Goal: Task Accomplishment & Management: Use online tool/utility

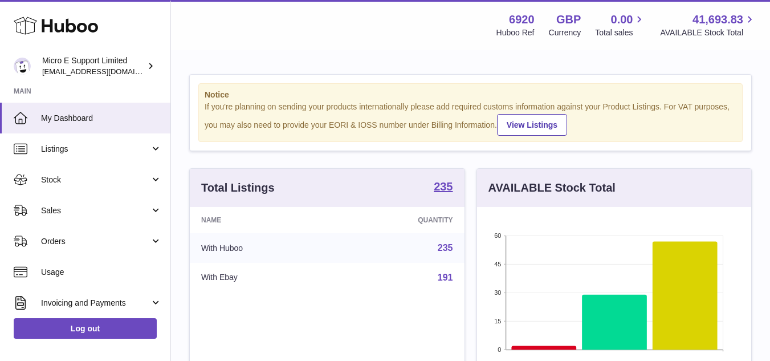
scroll to position [178, 274]
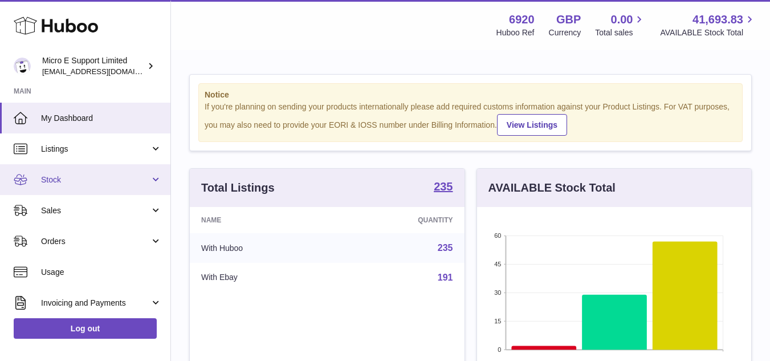
click at [93, 188] on link "Stock" at bounding box center [85, 179] width 170 height 31
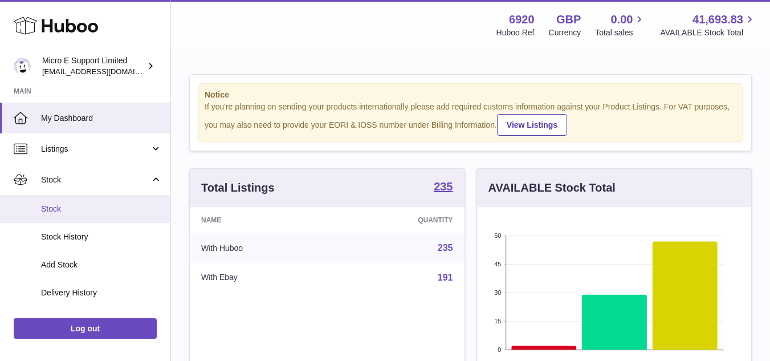
click at [62, 202] on link "Stock" at bounding box center [85, 209] width 170 height 28
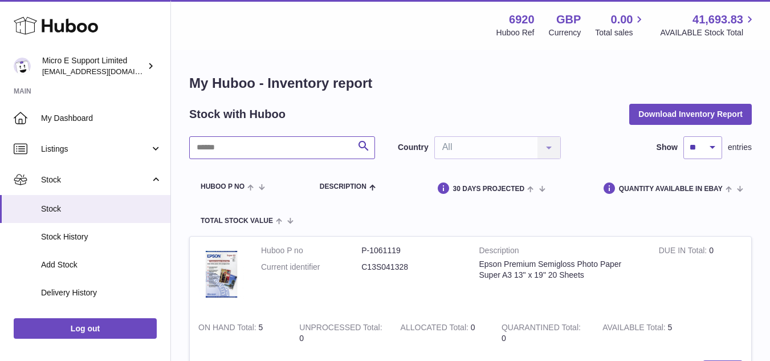
click at [289, 149] on input "text" at bounding box center [282, 147] width 186 height 23
type input "***"
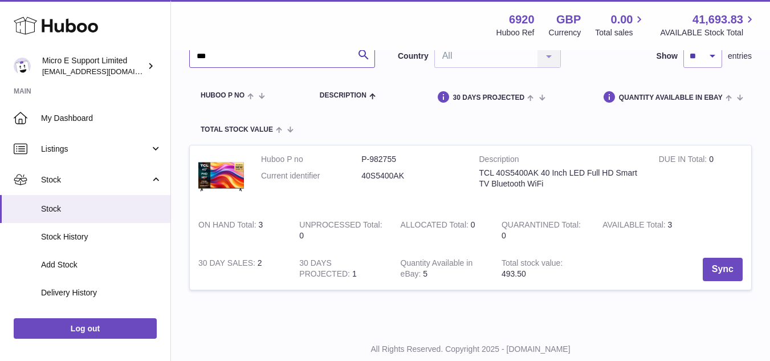
scroll to position [114, 0]
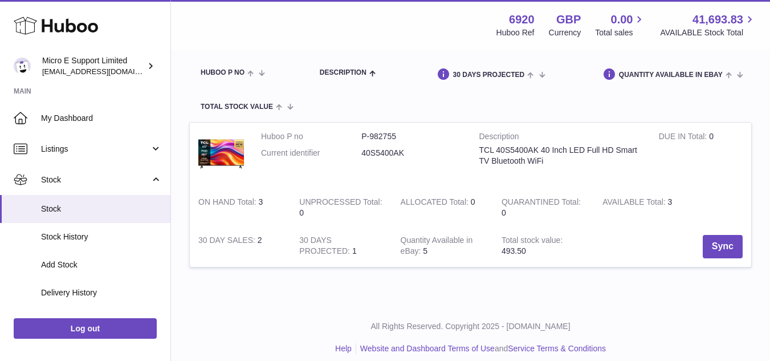
click at [379, 153] on dd "40S5400AK" at bounding box center [412, 153] width 100 height 11
copy dd "40S5400AK"
